Goal: Task Accomplishment & Management: Manage account settings

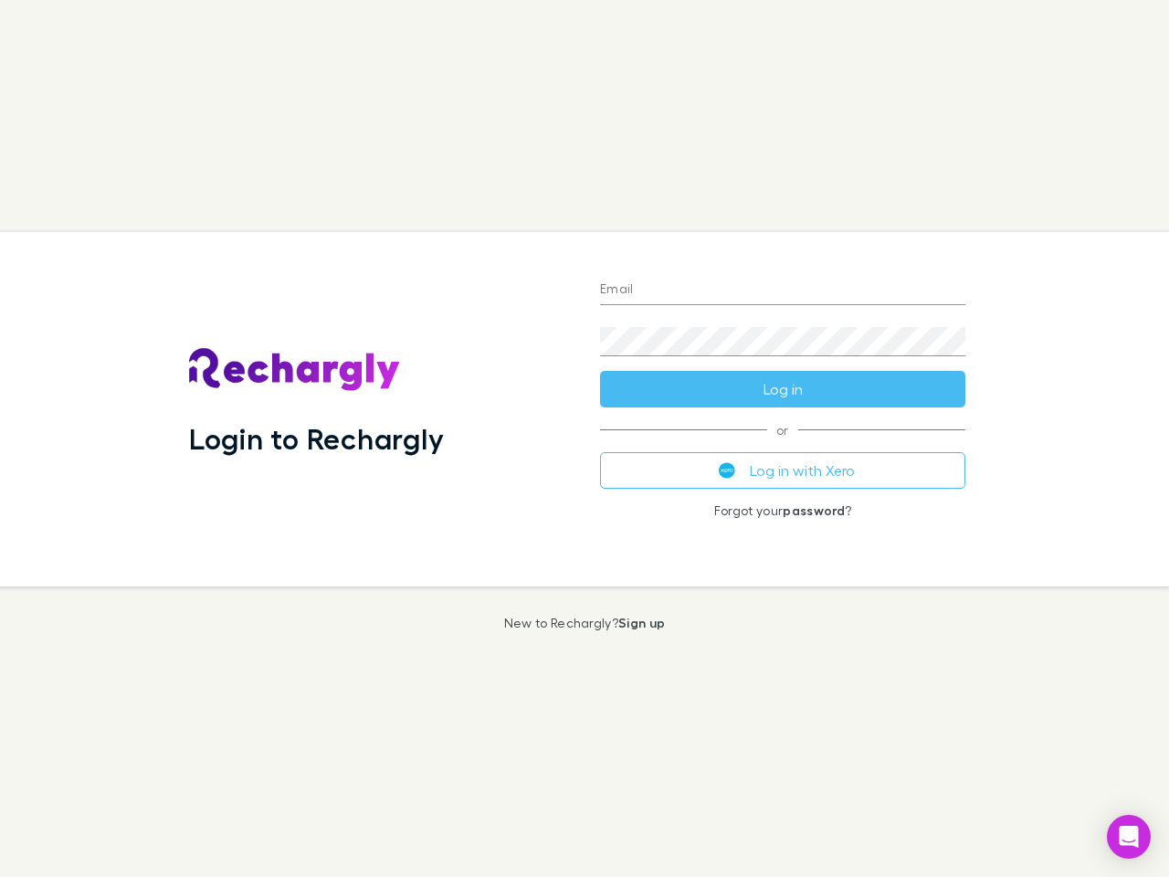
click at [585, 438] on div "Login to Rechargly" at bounding box center [379, 409] width 411 height 354
click at [783, 290] on input "Email" at bounding box center [782, 290] width 365 height 29
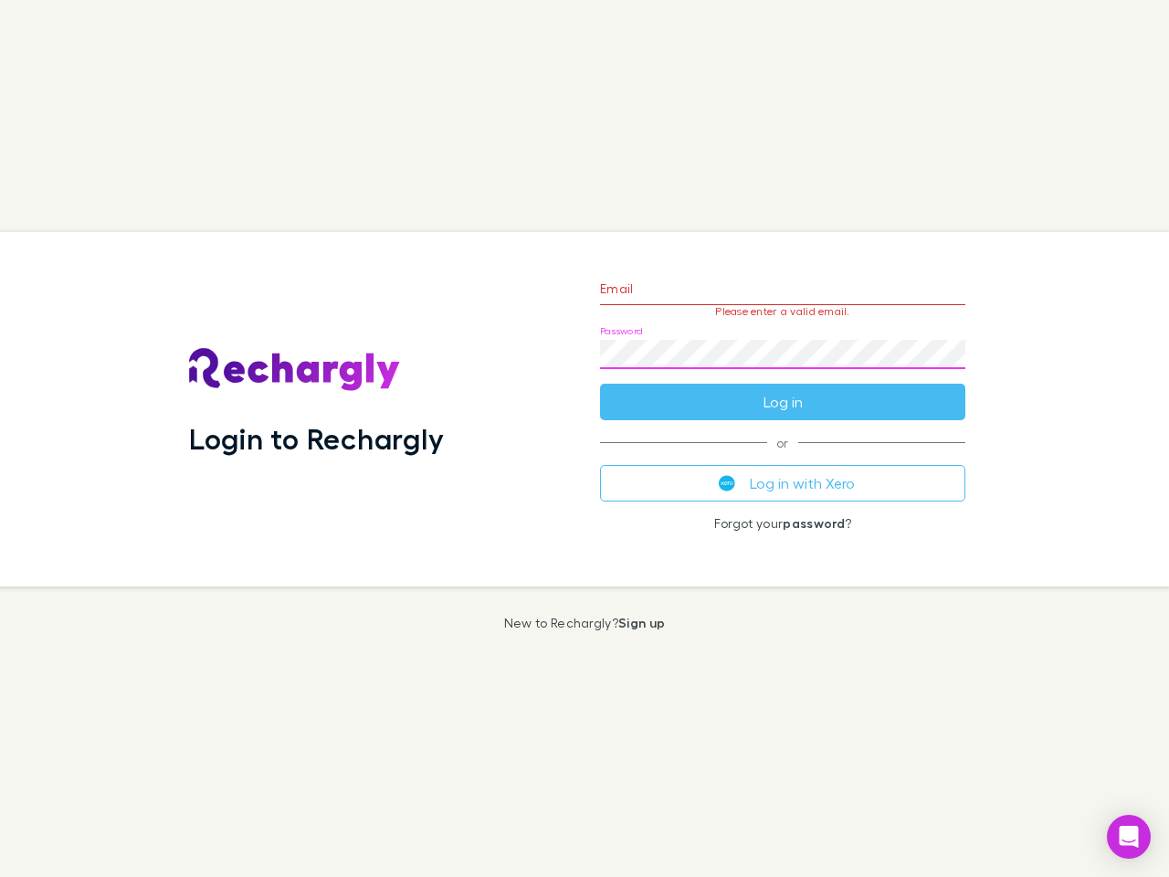
click at [783, 389] on form "Email Please enter a valid email. Password Log in" at bounding box center [782, 340] width 365 height 159
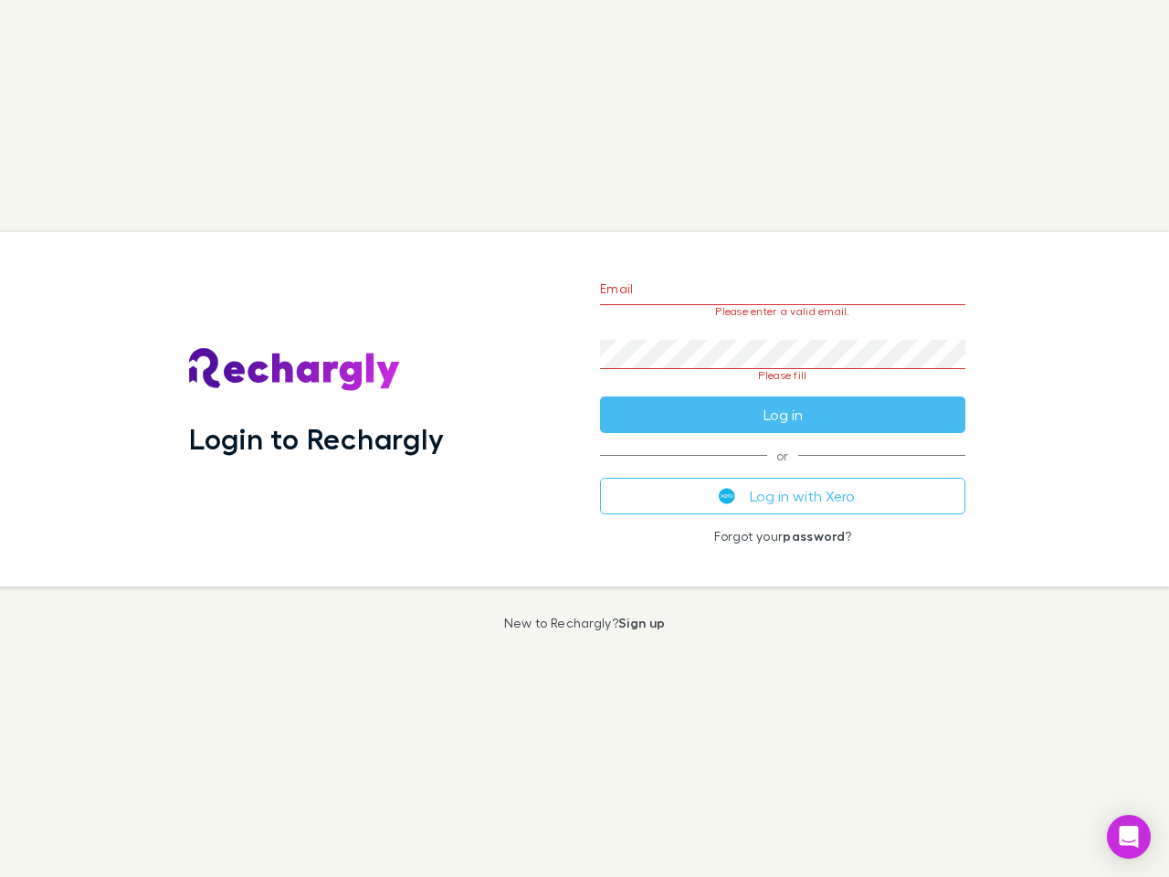
click at [783, 470] on div "Email Please enter a valid email. Password Please fill Log in or Log in with Xe…" at bounding box center [782, 409] width 395 height 354
click at [1129, 837] on icon "Open Intercom Messenger" at bounding box center [1129, 837] width 19 height 22
